Goal: Check status: Check status

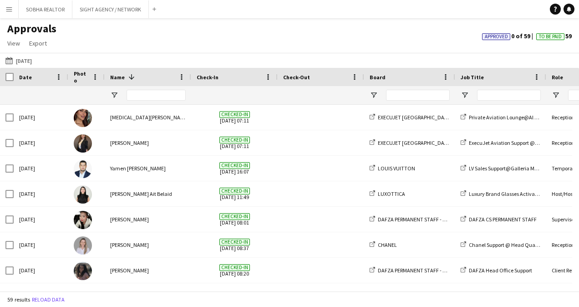
click at [15, 9] on button "Menu" at bounding box center [9, 9] width 18 height 18
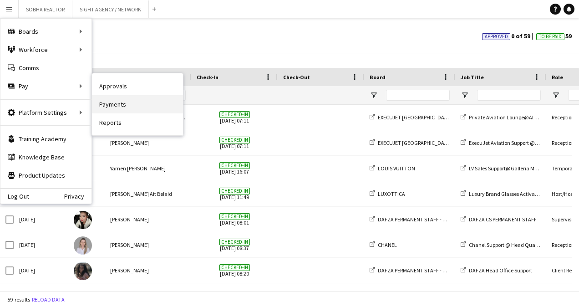
click at [138, 101] on link "Payments" at bounding box center [137, 104] width 91 height 18
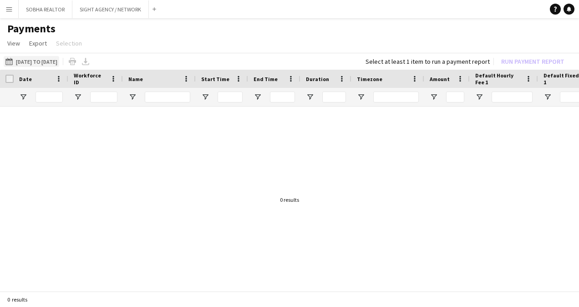
click at [29, 62] on button "[DATE] to [DATE] [DATE] to [DATE]" at bounding box center [32, 61] width 56 height 11
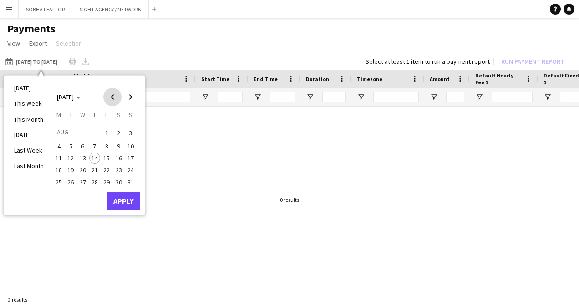
click at [108, 99] on span "Previous month" at bounding box center [112, 97] width 18 height 18
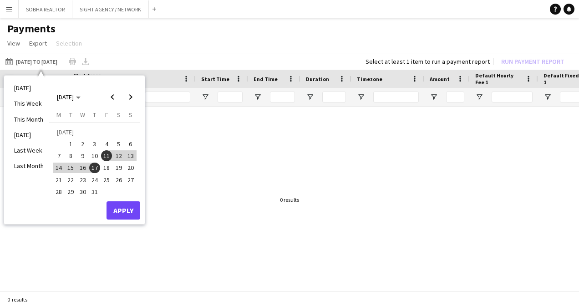
click at [107, 167] on span "18" at bounding box center [106, 168] width 11 height 11
click at [94, 183] on span "24" at bounding box center [94, 179] width 11 height 11
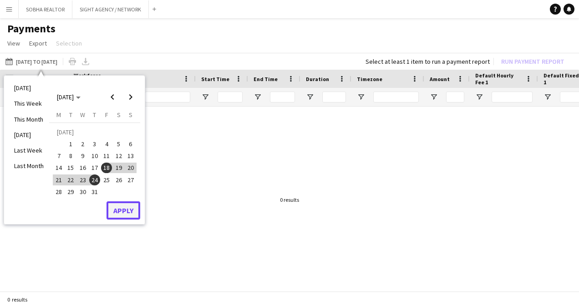
click at [133, 212] on button "Apply" at bounding box center [124, 210] width 34 height 18
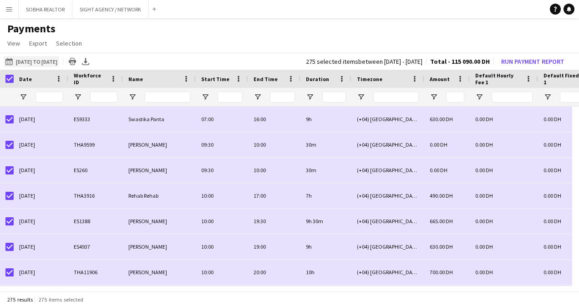
click at [50, 59] on button "[DATE] to [DATE] [DATE] to [DATE]" at bounding box center [32, 61] width 56 height 11
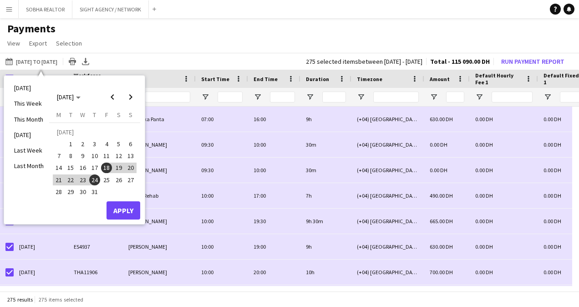
click at [108, 182] on span "25" at bounding box center [106, 179] width 11 height 11
click at [96, 192] on span "31" at bounding box center [94, 191] width 11 height 11
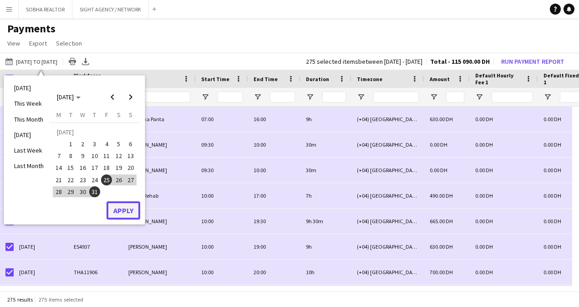
click at [125, 214] on button "Apply" at bounding box center [124, 210] width 34 height 18
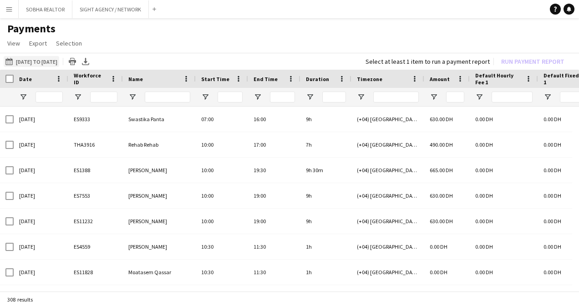
click at [50, 63] on button "[DATE] to [DATE] [DATE] to [DATE]" at bounding box center [32, 61] width 56 height 11
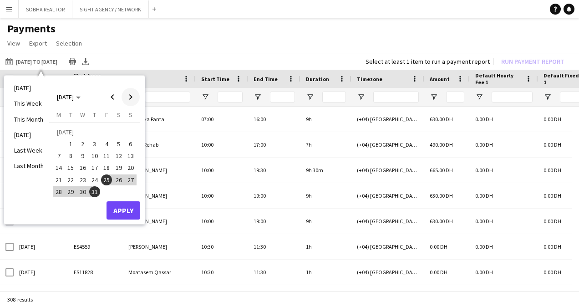
click at [133, 99] on span "Next month" at bounding box center [131, 97] width 18 height 18
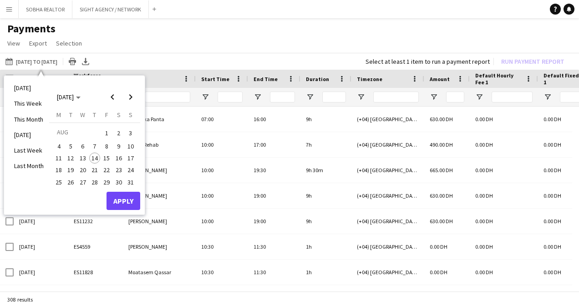
click at [107, 131] on span "1" at bounding box center [106, 133] width 11 height 13
click at [92, 145] on span "7" at bounding box center [94, 146] width 11 height 11
click at [108, 148] on span "8" at bounding box center [106, 146] width 11 height 11
click at [92, 158] on span "14" at bounding box center [94, 158] width 11 height 11
click at [104, 159] on span "15" at bounding box center [106, 158] width 11 height 11
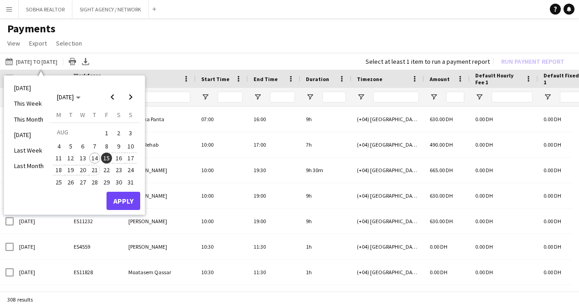
click at [97, 168] on span "21" at bounding box center [94, 170] width 11 height 11
click at [106, 136] on span "1" at bounding box center [106, 133] width 11 height 13
click at [95, 148] on span "7" at bounding box center [94, 146] width 11 height 11
click at [110, 97] on span "Previous month" at bounding box center [112, 97] width 18 height 18
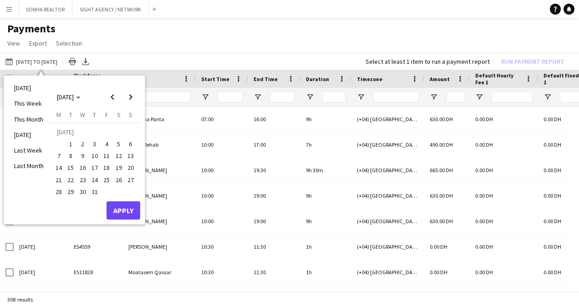
click at [192, 56] on div "[DATE] to [DATE] [DATE] to [DATE] [DATE] This Week This Month [DATE] Last Week …" at bounding box center [289, 61] width 579 height 17
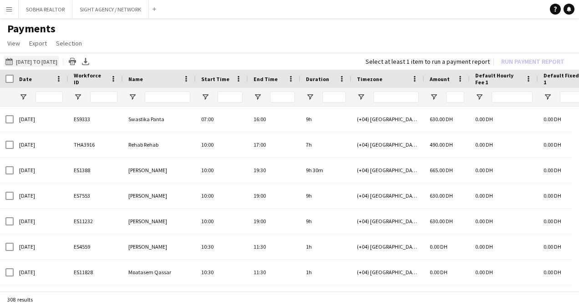
click at [49, 65] on button "[DATE] to [DATE] [DATE] to [DATE]" at bounding box center [32, 61] width 56 height 11
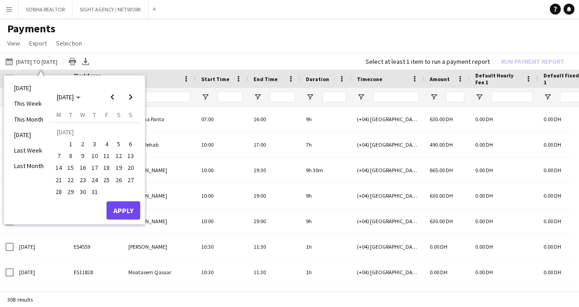
click at [157, 43] on app-page-menu "View Customise view Customise filters Reset Filters Reset View Reset All Export…" at bounding box center [289, 44] width 579 height 17
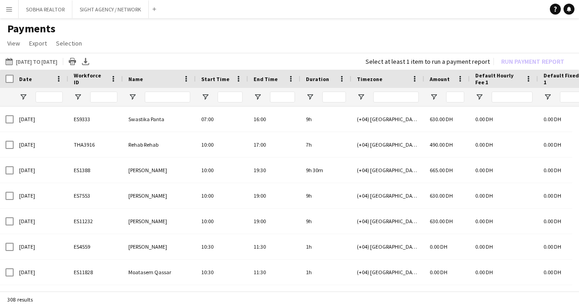
click at [8, 10] on app-icon "Menu" at bounding box center [8, 8] width 7 height 7
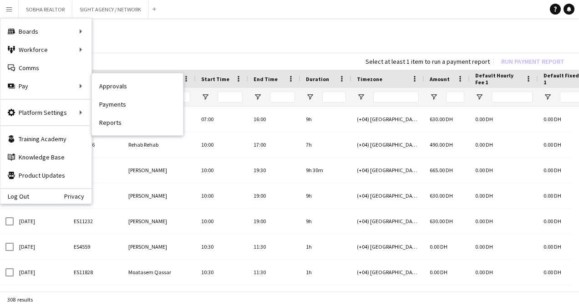
drag, startPoint x: 142, startPoint y: 87, endPoint x: 186, endPoint y: 112, distance: 50.3
click at [142, 87] on link "Approvals" at bounding box center [137, 86] width 91 height 18
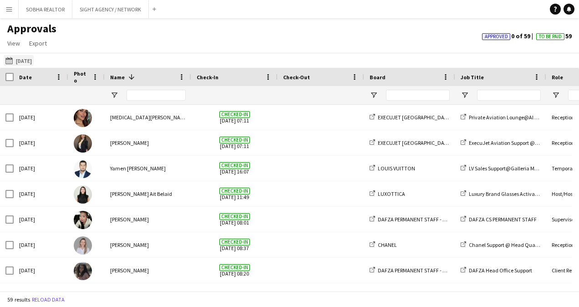
click at [27, 60] on button "[DATE] [DATE]" at bounding box center [19, 60] width 30 height 11
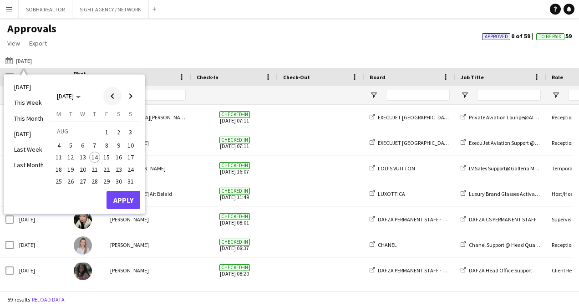
click at [120, 98] on span "Previous month" at bounding box center [112, 96] width 18 height 18
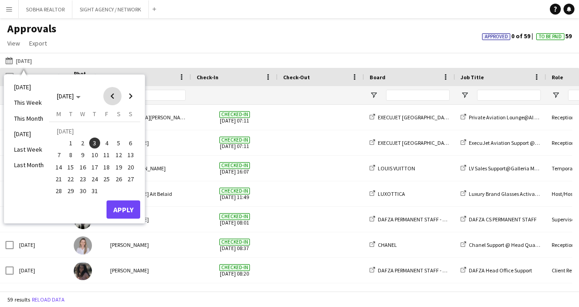
click at [115, 98] on span "Previous month" at bounding box center [112, 96] width 18 height 18
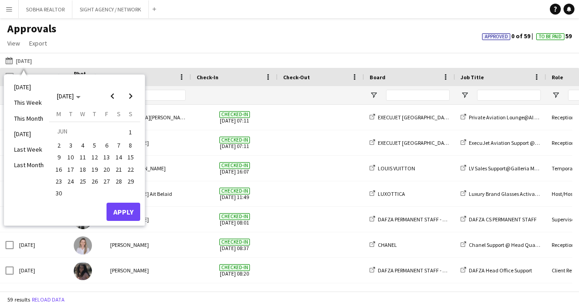
click at [105, 183] on span "27" at bounding box center [106, 181] width 11 height 11
click at [131, 97] on span "Next month" at bounding box center [131, 96] width 18 height 18
click at [95, 140] on span "3" at bounding box center [94, 143] width 11 height 11
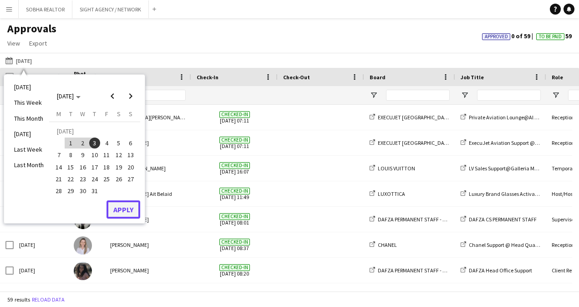
click at [127, 218] on button "Apply" at bounding box center [124, 209] width 34 height 18
